Goal: Navigation & Orientation: Find specific page/section

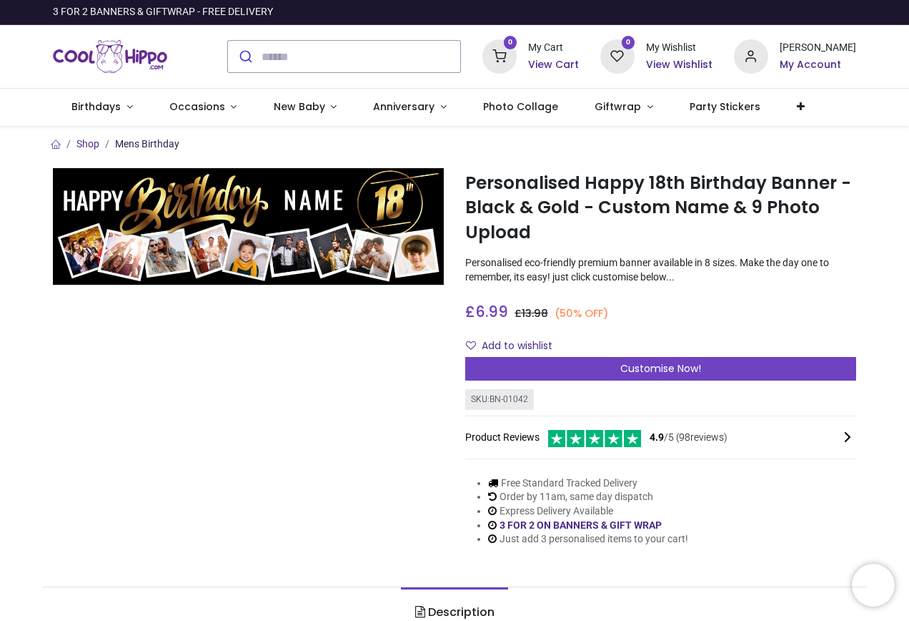
click at [132, 147] on link "Mens Birthday" at bounding box center [147, 143] width 64 height 11
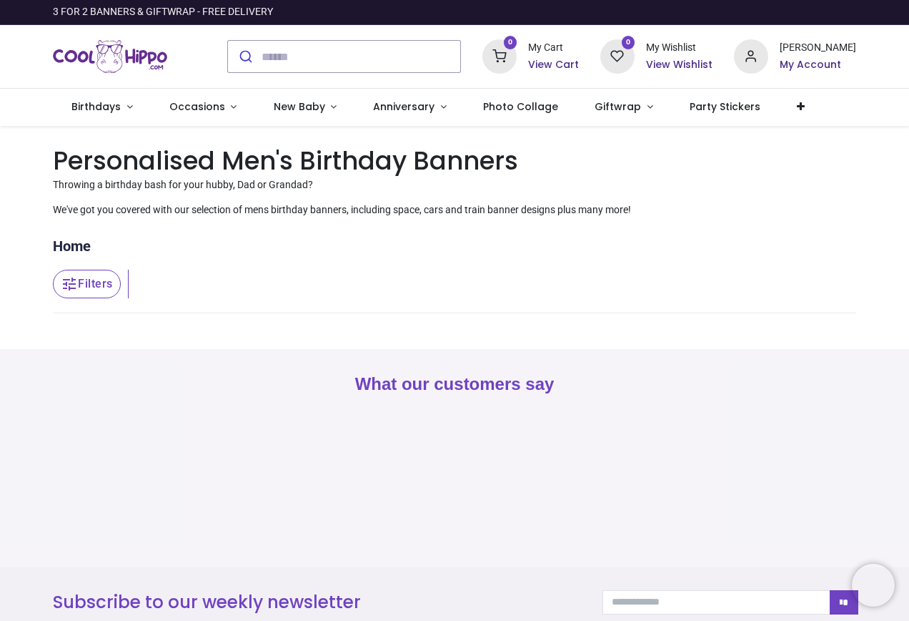
type input "**********"
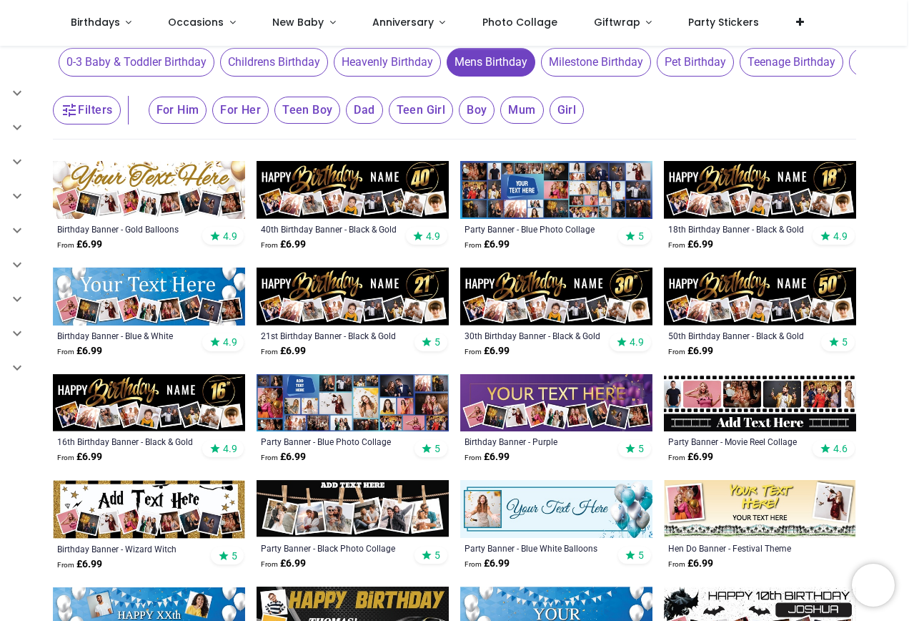
scroll to position [214, 0]
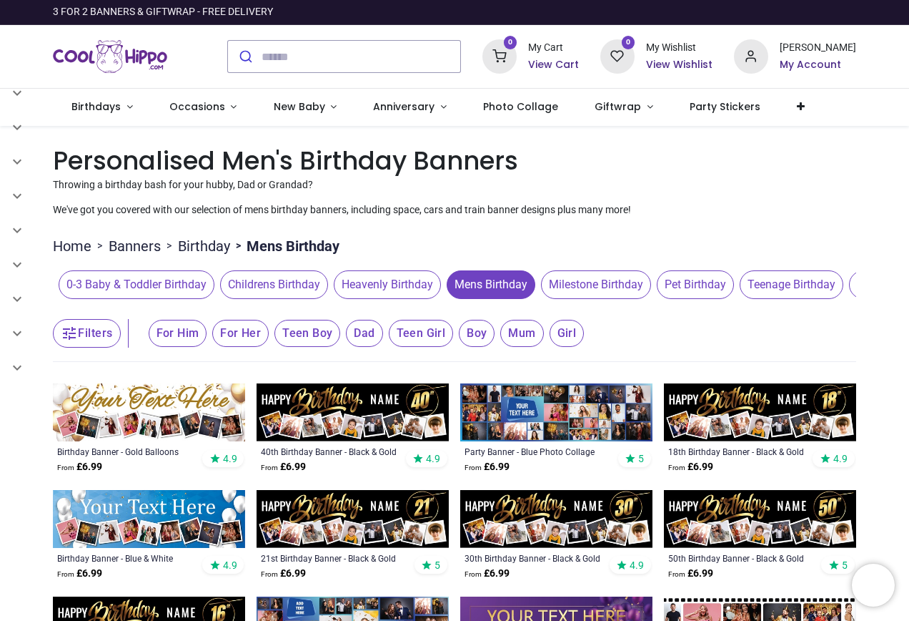
click at [606, 283] on span "Milestone Birthday" at bounding box center [596, 284] width 110 height 29
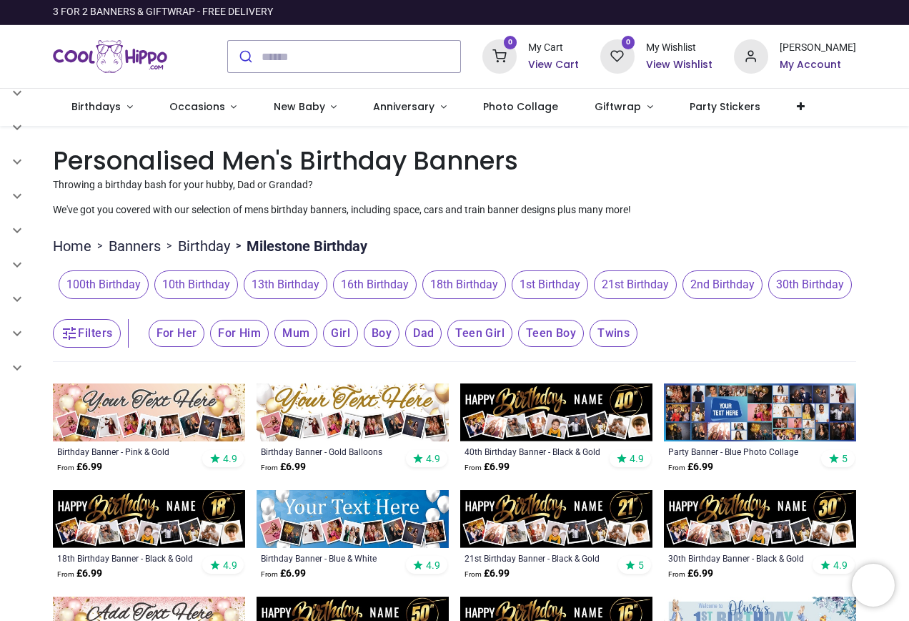
click at [470, 279] on span "18th Birthday" at bounding box center [465, 284] width 84 height 29
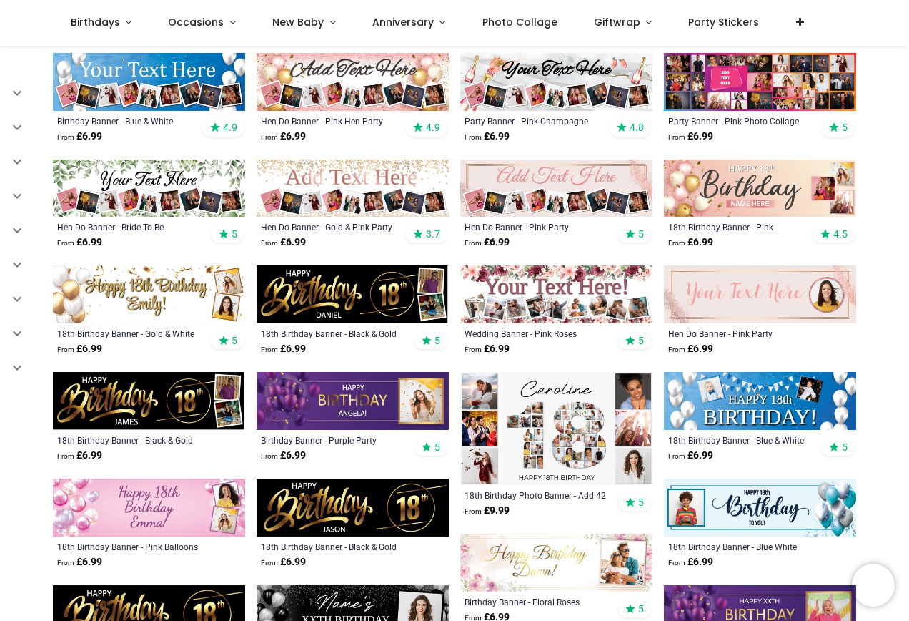
scroll to position [429, 0]
